Goal: Information Seeking & Learning: Learn about a topic

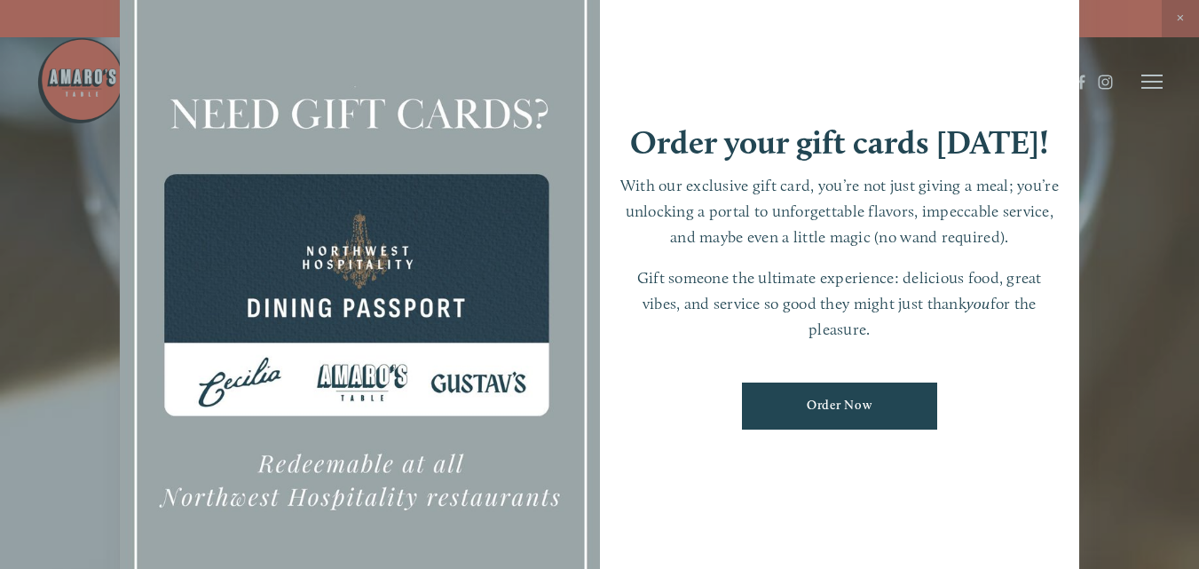
click at [1154, 81] on div at bounding box center [599, 284] width 1199 height 569
click at [1154, 81] on icon at bounding box center [1152, 82] width 21 height 16
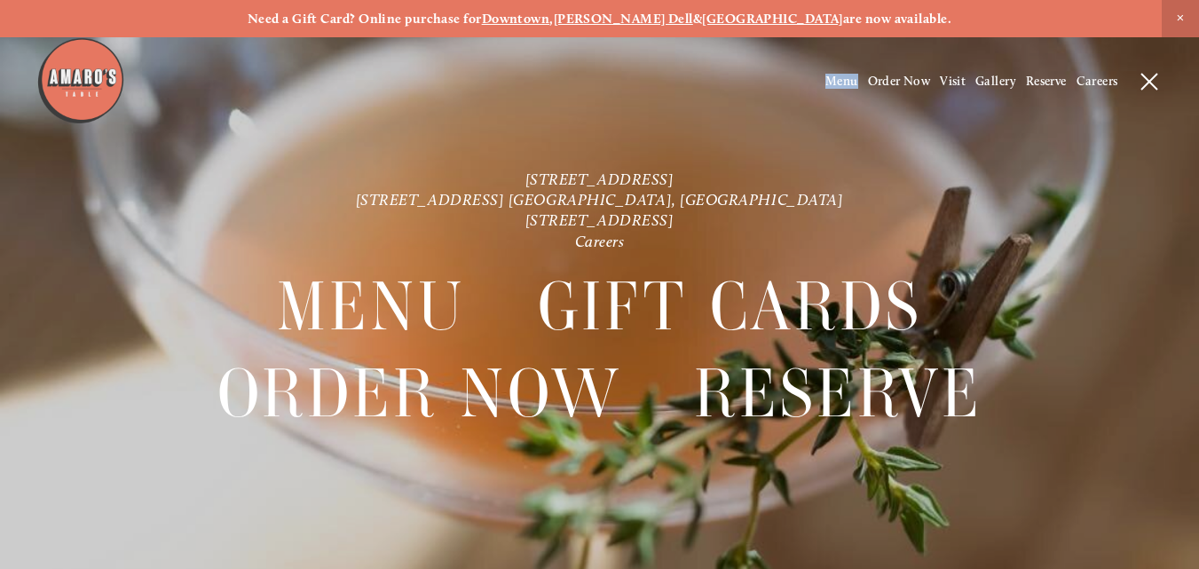
scroll to position [37, 0]
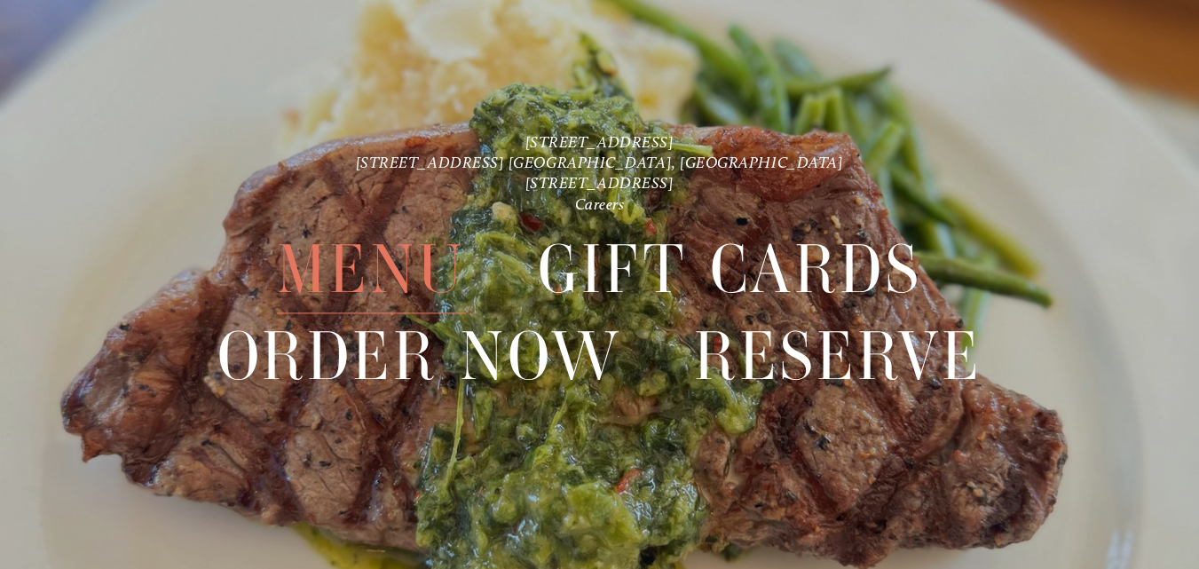
click at [353, 253] on span "Menu" at bounding box center [371, 269] width 188 height 87
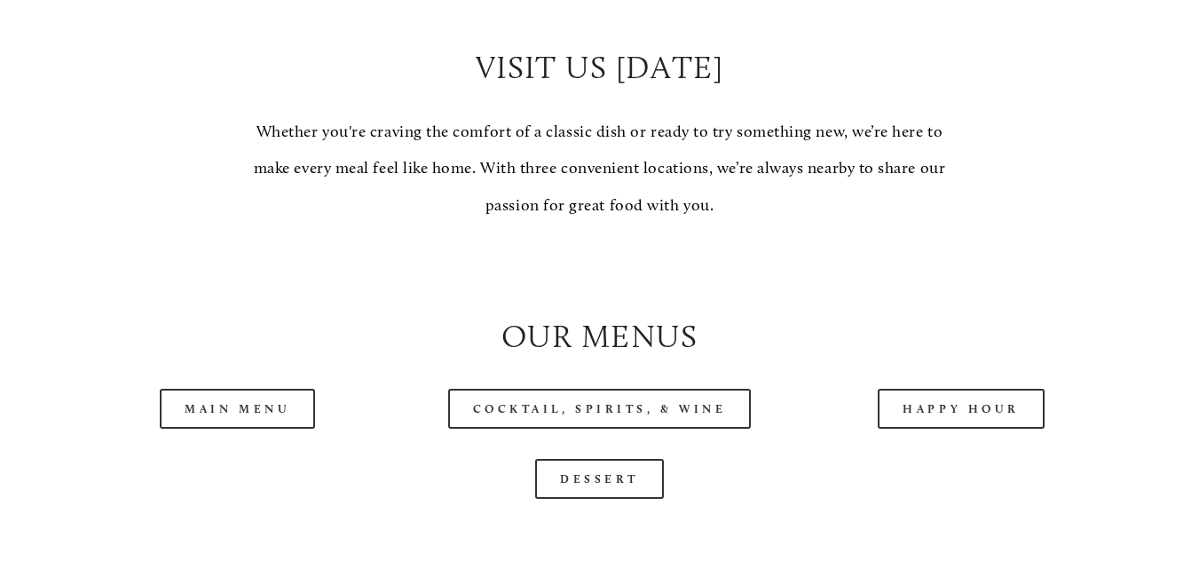
scroll to position [1509, 0]
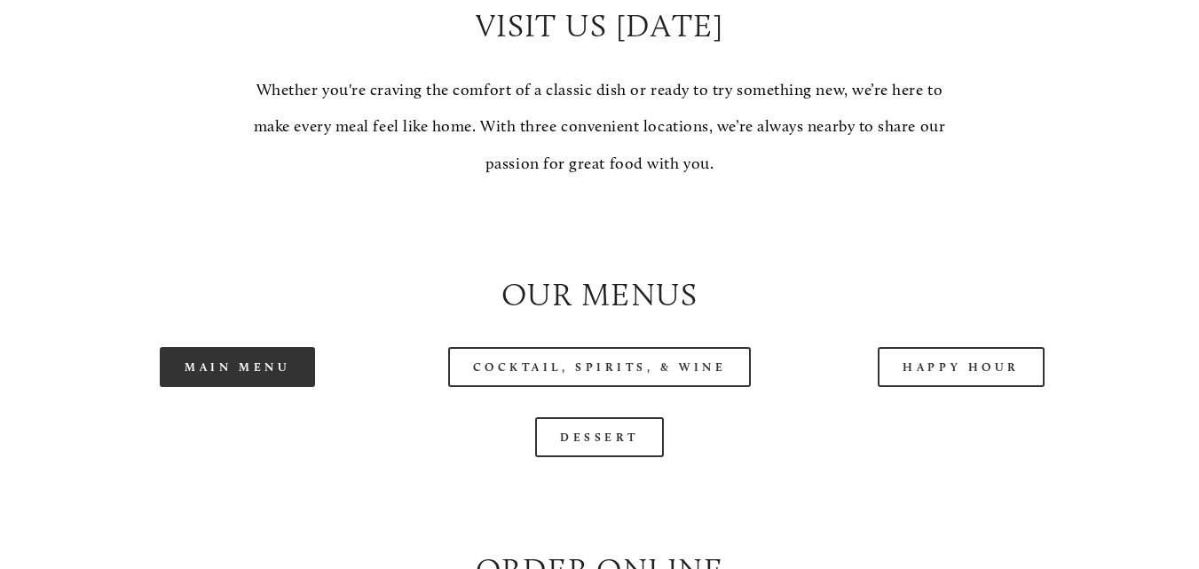
click at [218, 373] on link "Main Menu" at bounding box center [237, 367] width 155 height 40
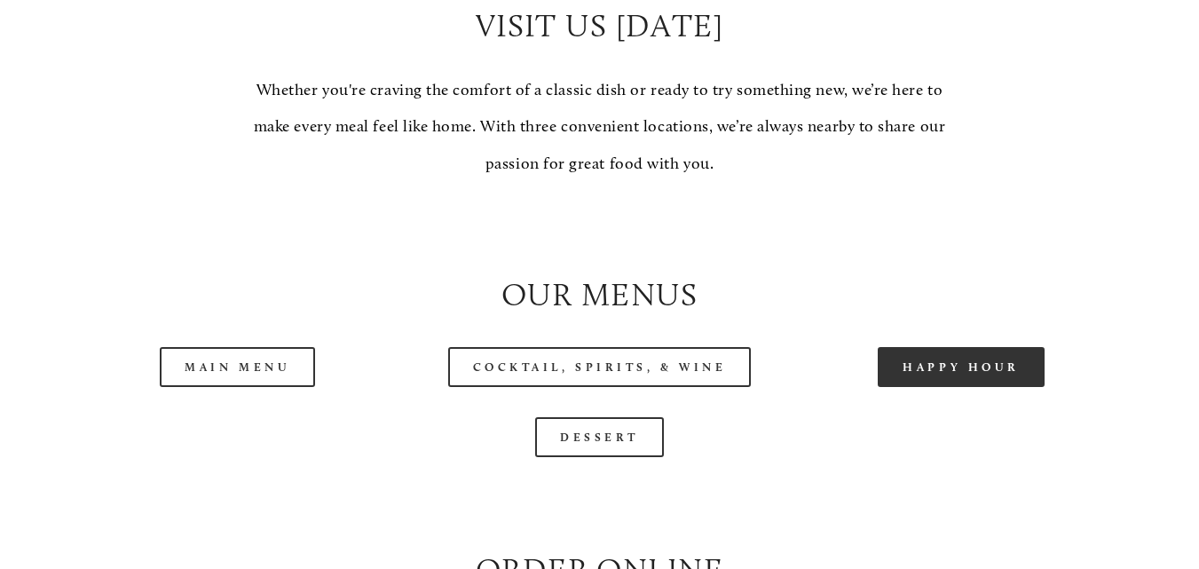
click at [1010, 383] on link "Happy Hour" at bounding box center [961, 367] width 167 height 40
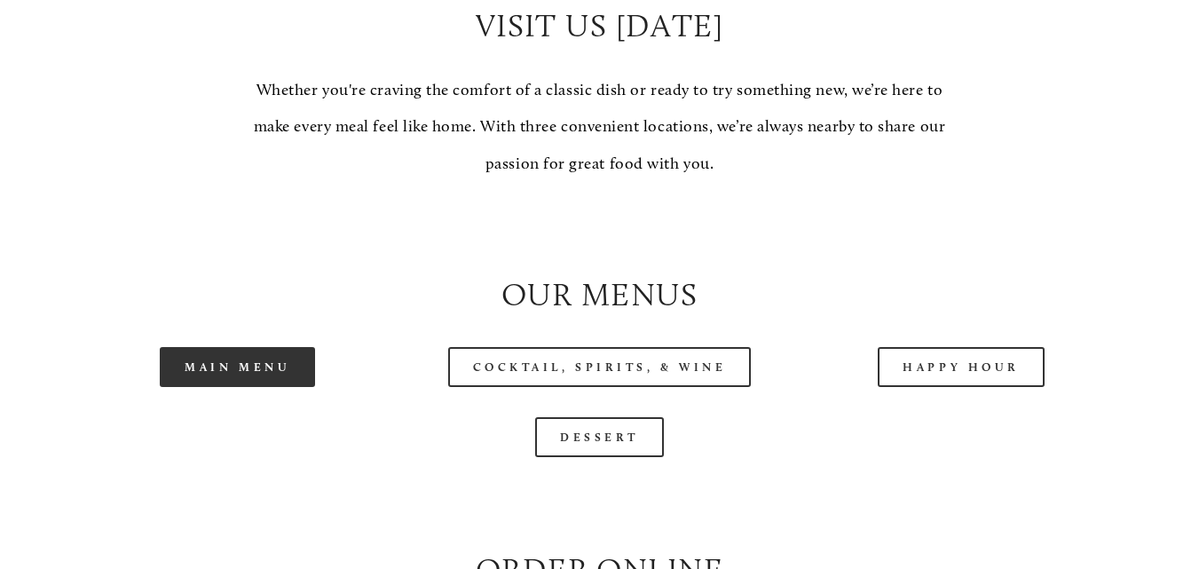
click at [222, 378] on link "Main Menu" at bounding box center [237, 367] width 155 height 40
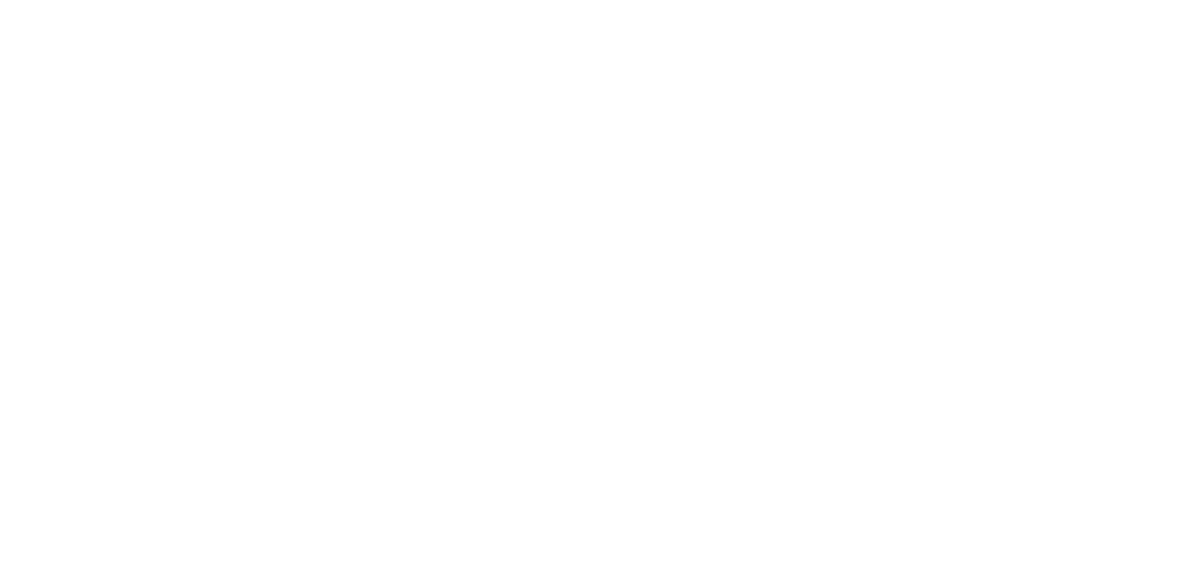
scroll to position [37, 0]
